Goal: Task Accomplishment & Management: Use online tool/utility

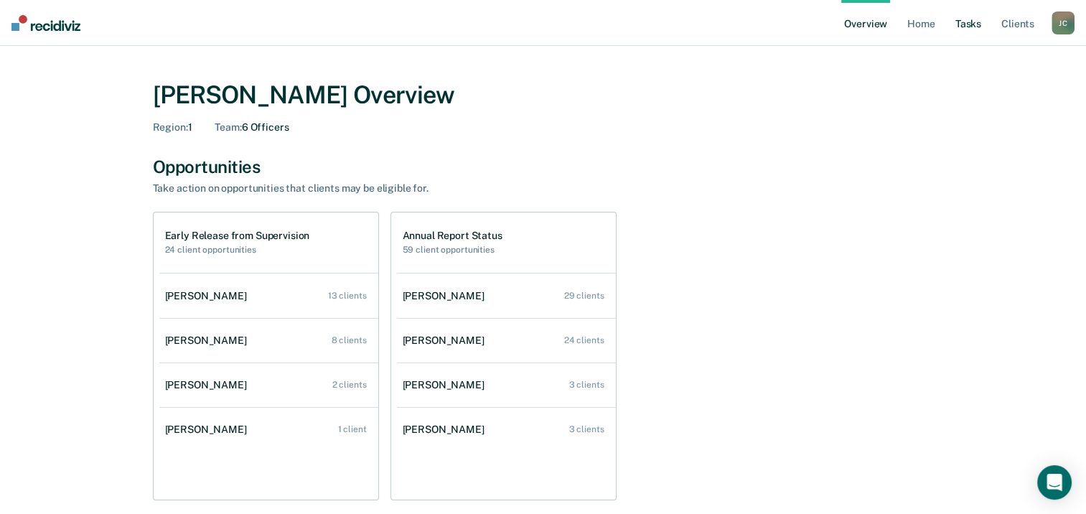
click at [962, 27] on link "Tasks" at bounding box center [969, 23] width 32 height 46
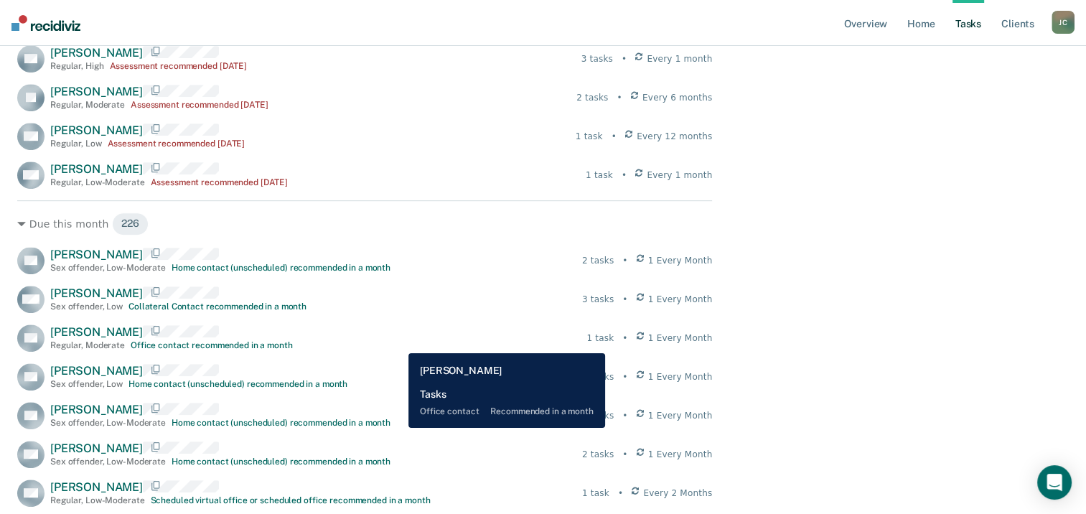
scroll to position [718, 0]
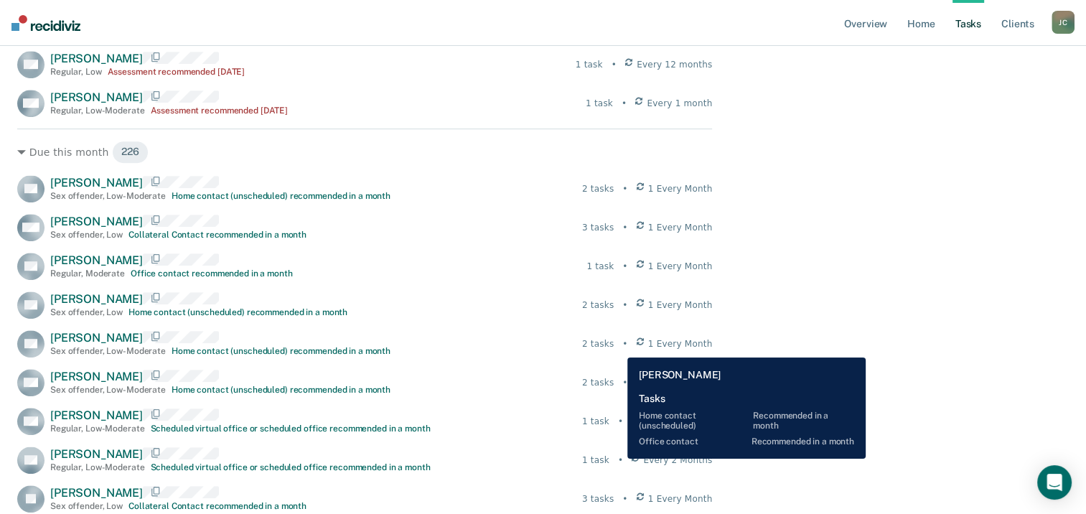
click at [614, 347] on div "2 tasks" at bounding box center [598, 343] width 32 height 13
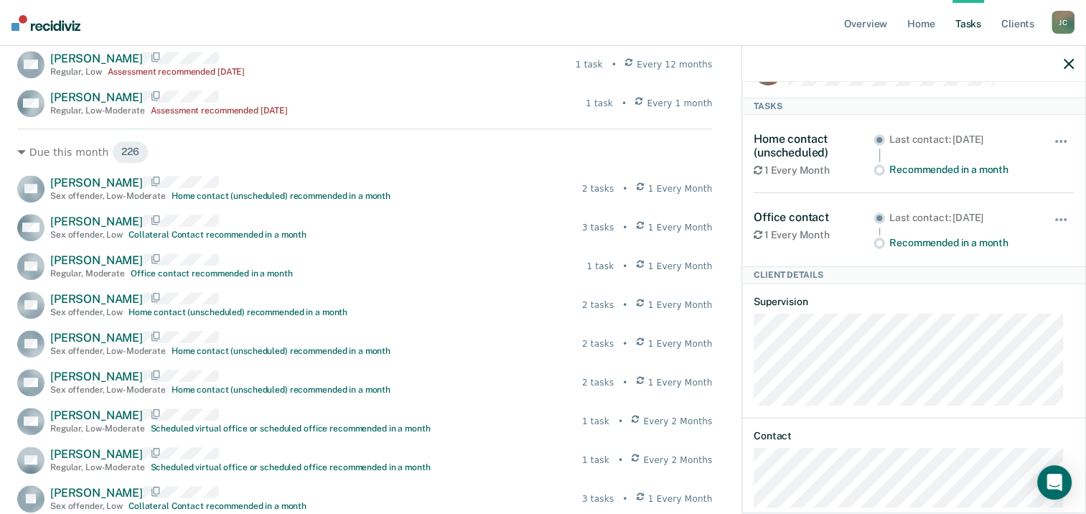
scroll to position [66, 0]
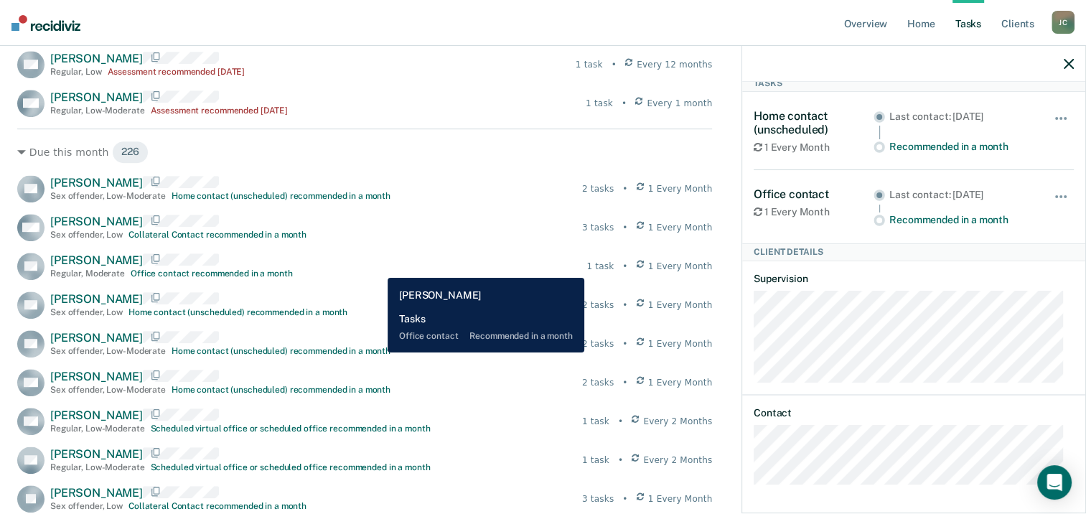
click at [377, 267] on div "RS [PERSON_NAME] Regular , Moderate Office contact recommended in a month 1 tas…" at bounding box center [364, 266] width 695 height 27
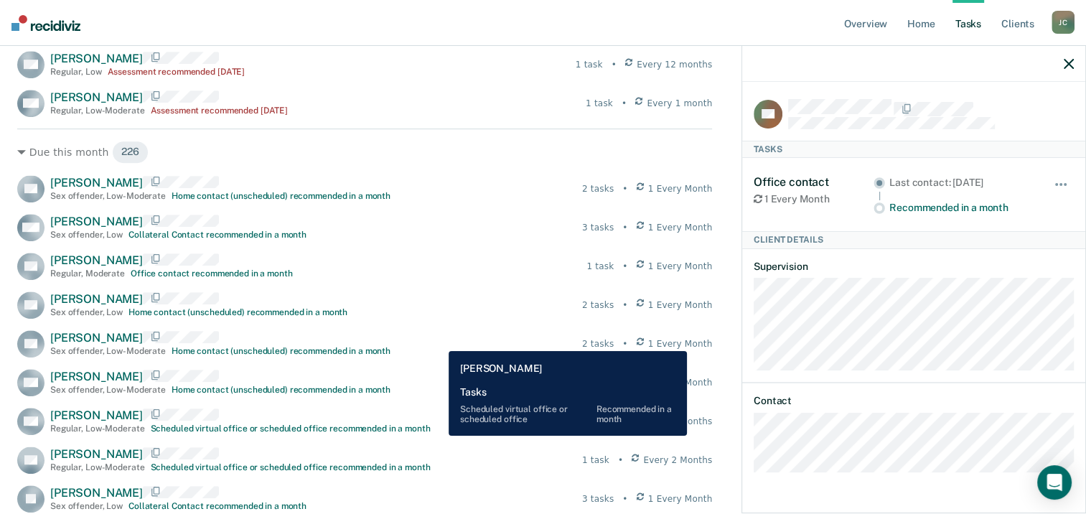
click at [438, 435] on div "[PERSON_NAME] [PERSON_NAME] Regular , Low-Moderate Scheduled virtual office or …" at bounding box center [364, 421] width 695 height 27
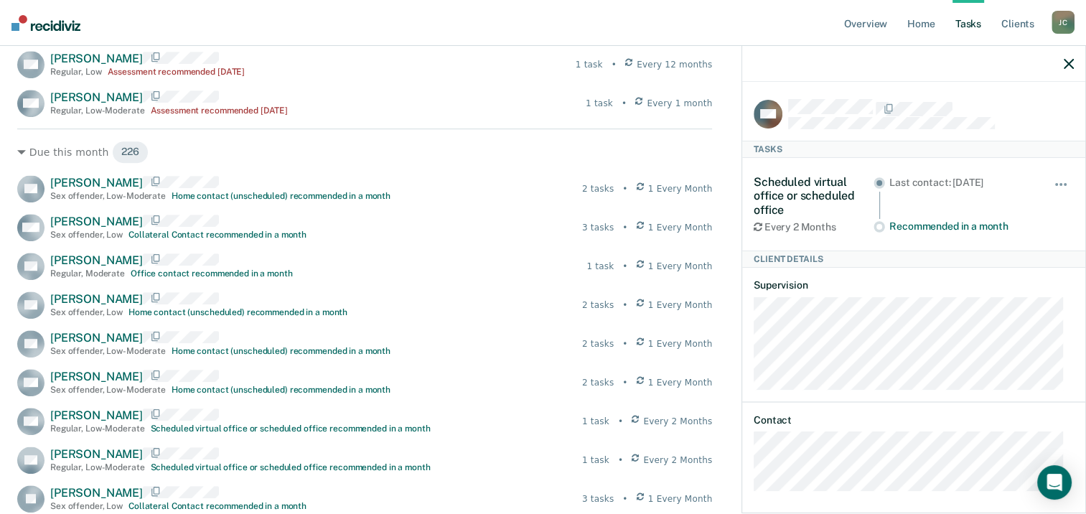
click at [1071, 67] on icon "button" at bounding box center [1069, 64] width 10 height 10
